Goal: Task Accomplishment & Management: Manage account settings

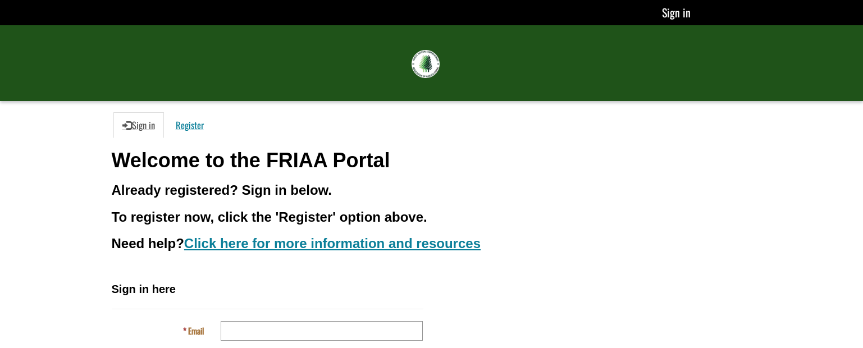
click at [638, 184] on h3 "Already registered? Sign in below." at bounding box center [432, 190] width 640 height 15
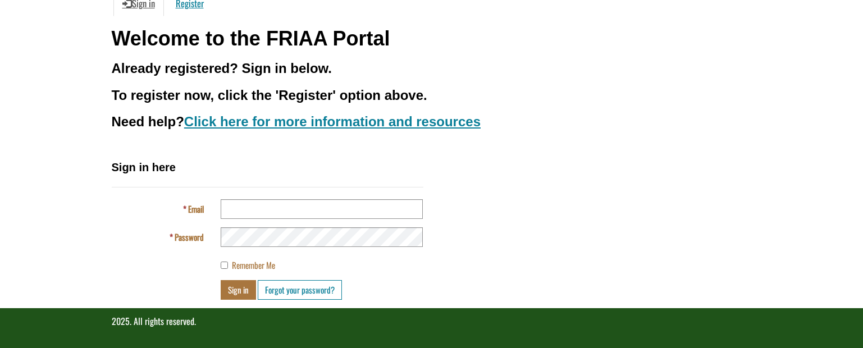
click at [361, 192] on div "Sign in here Email Password Remember Me Sign in Forgot your password?" at bounding box center [268, 229] width 312 height 140
click at [344, 209] on input "Email" at bounding box center [322, 209] width 202 height 20
type input "**********"
click at [239, 292] on button "Sign in" at bounding box center [238, 290] width 35 height 20
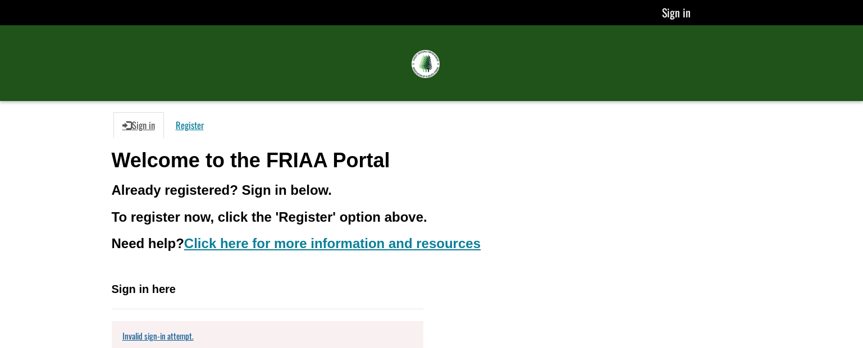
click at [502, 133] on ul "Sign in Register" at bounding box center [432, 124] width 640 height 25
click at [428, 74] on img at bounding box center [426, 64] width 28 height 28
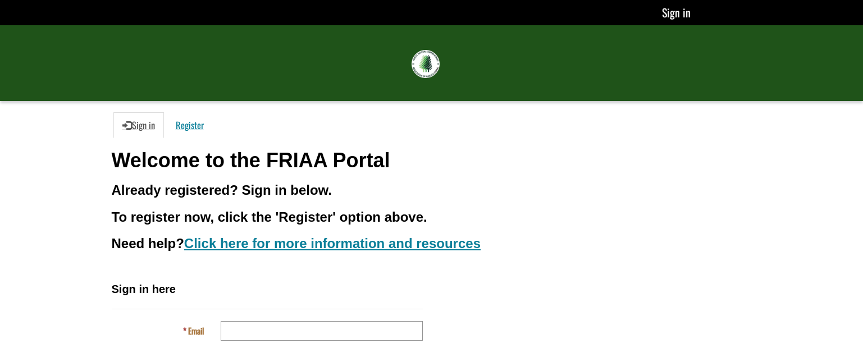
click at [488, 133] on ul "Sign in Register" at bounding box center [432, 124] width 640 height 25
click at [530, 180] on div "Welcome to the FRIAA Portal Already registered? Sign in below. To register now,…" at bounding box center [432, 215] width 640 height 132
click at [359, 165] on h1 "Welcome to the FRIAA Portal" at bounding box center [432, 160] width 640 height 22
click at [358, 164] on h1 "Welcome to the FRIAA Portal" at bounding box center [432, 160] width 640 height 22
click at [578, 156] on h1 "Welcome to the FRIAA Portal" at bounding box center [432, 160] width 640 height 22
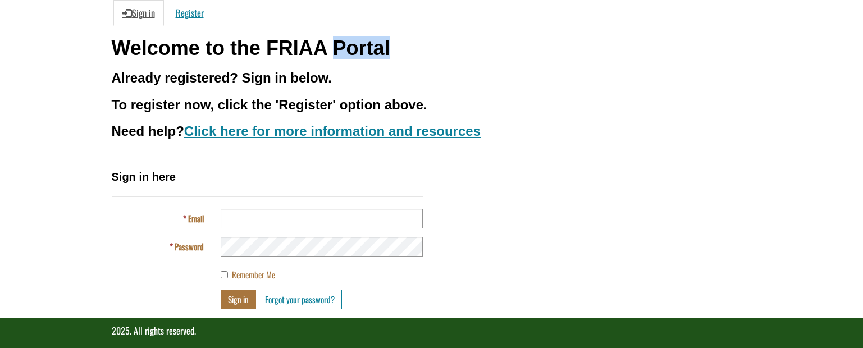
scroll to position [122, 0]
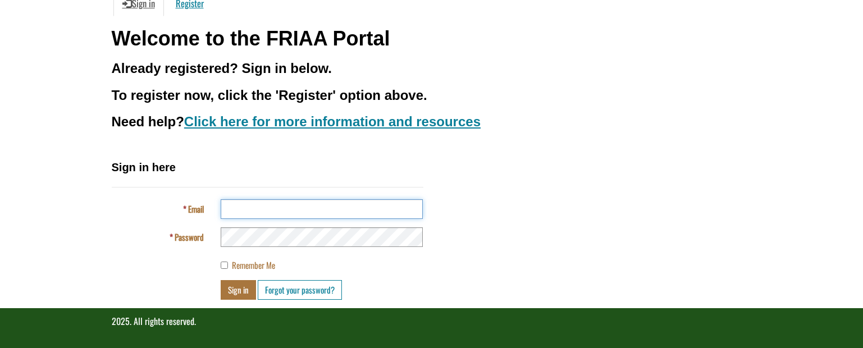
drag, startPoint x: 270, startPoint y: 215, endPoint x: 293, endPoint y: 211, distance: 23.5
click at [270, 214] on input "Email" at bounding box center [322, 209] width 202 height 20
type input "**********"
click at [242, 287] on button "Sign in" at bounding box center [238, 290] width 35 height 20
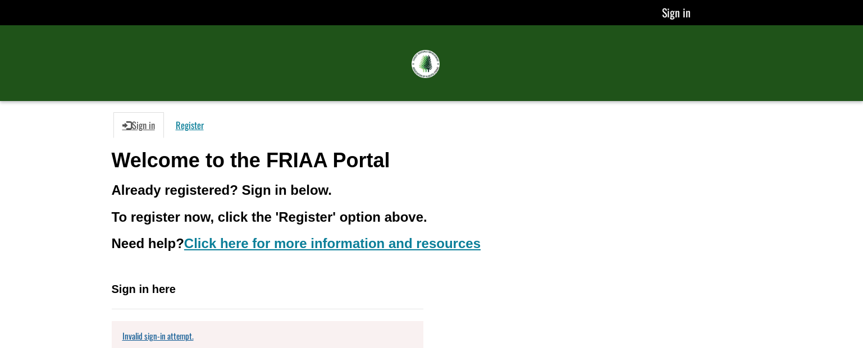
click at [542, 117] on ul "Sign in Register" at bounding box center [432, 124] width 640 height 25
